Goal: Task Accomplishment & Management: Use online tool/utility

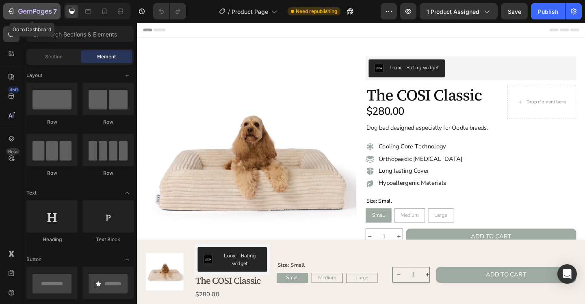
click at [36, 16] on div "7" at bounding box center [37, 11] width 39 height 10
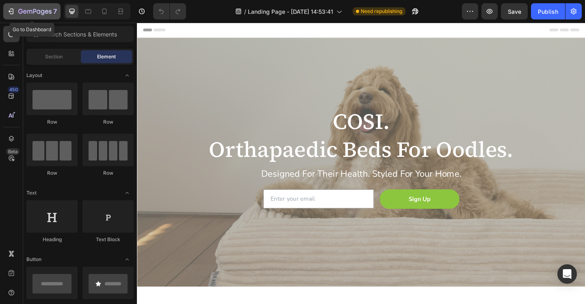
click at [26, 13] on icon "button" at bounding box center [34, 12] width 33 height 7
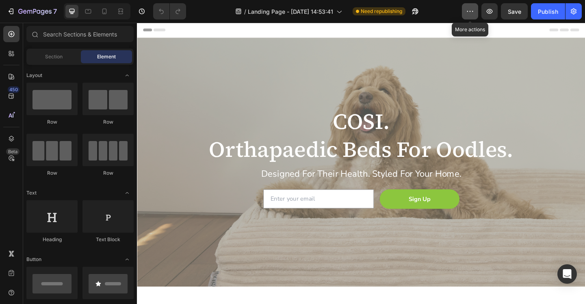
click at [472, 17] on button "button" at bounding box center [470, 11] width 16 height 16
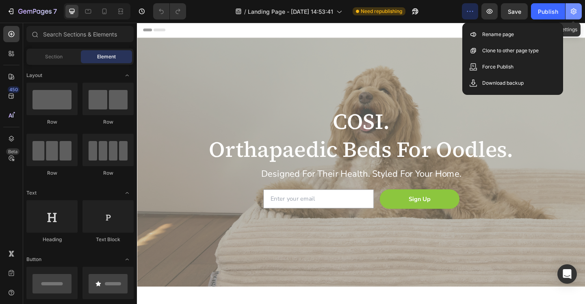
click at [576, 15] on icon "button" at bounding box center [573, 11] width 8 height 8
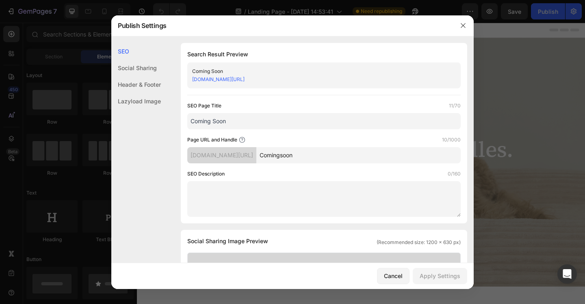
click at [151, 76] on div "Social Sharing" at bounding box center [136, 84] width 50 height 17
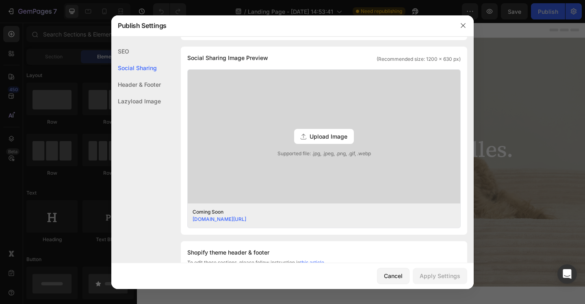
scroll to position [185, 0]
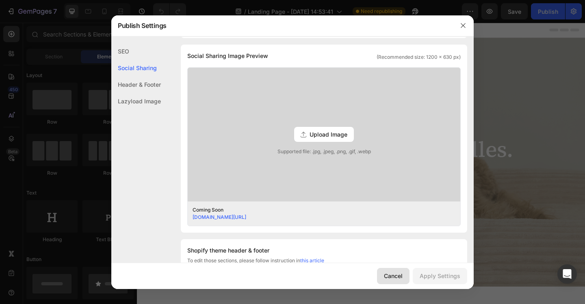
click at [395, 280] on div "Cancel" at bounding box center [393, 276] width 19 height 9
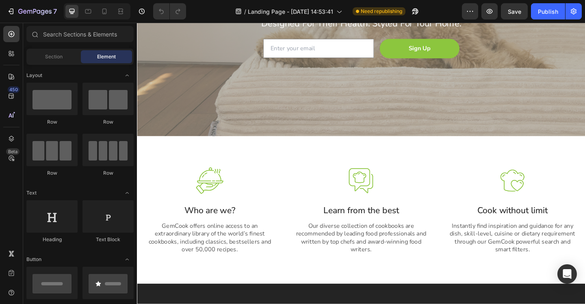
scroll to position [0, 0]
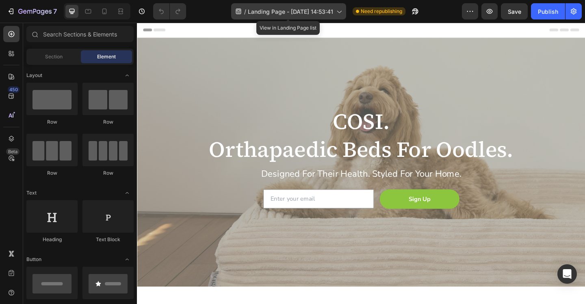
click at [341, 14] on icon at bounding box center [338, 11] width 8 height 8
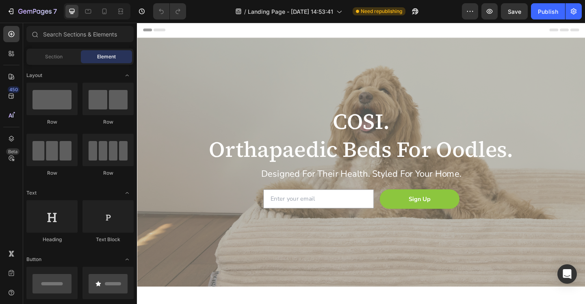
click at [454, 28] on div "Header" at bounding box center [380, 31] width 474 height 16
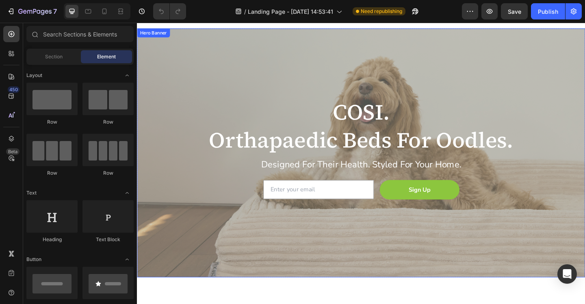
scroll to position [16, 0]
